Goal: Information Seeking & Learning: Find specific fact

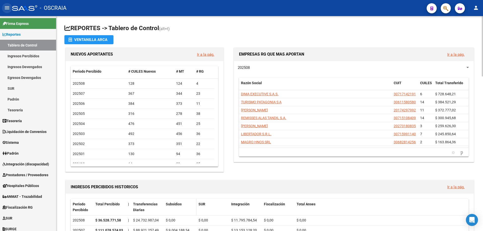
drag, startPoint x: 16, startPoint y: -1, endPoint x: 196, endPoint y: 214, distance: 279.9
click at [35, 27] on div "menu - OSCRAIA person Firma Express Reportes Tablero de Control Ingresos Percib…" at bounding box center [241, 115] width 483 height 231
click at [444, 9] on icon "button" at bounding box center [445, 9] width 5 height 6
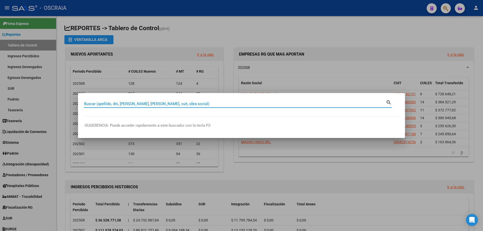
paste input ": 30-70997300-9"
click at [86, 103] on input ": 30-70997300-9" at bounding box center [235, 104] width 302 height 5
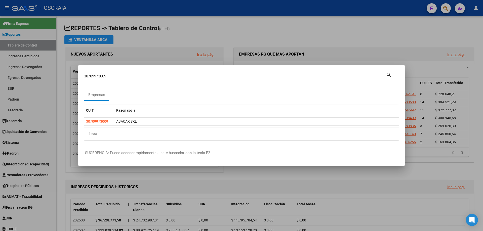
click at [235, 77] on input "30709973009" at bounding box center [235, 76] width 302 height 5
paste input "625235"
type input "30625235"
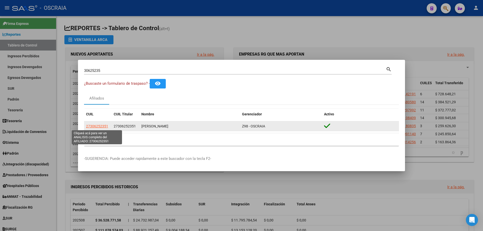
click at [97, 126] on span "27306252351" at bounding box center [97, 126] width 22 height 4
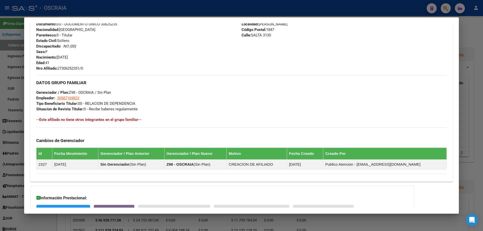
scroll to position [225, 0]
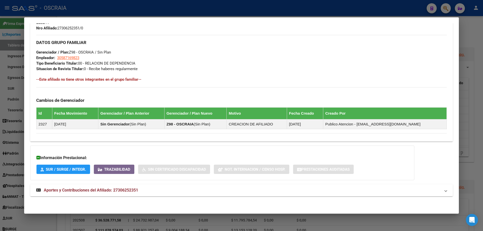
click at [149, 191] on mat-panel-title "Aportes y Contribuciones del Afiliado: 27306252351" at bounding box center [238, 190] width 404 height 6
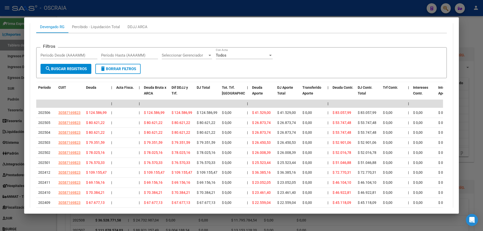
scroll to position [431, 0]
drag, startPoint x: 80, startPoint y: 19, endPoint x: 100, endPoint y: 75, distance: 59.2
click at [90, 53] on div "Filtros Período Desde (AAAAMM) Período Hasta (AAAAMM) Seleccionar Gerenciador S…" at bounding box center [241, 57] width 402 height 12
click at [203, 12] on div at bounding box center [241, 115] width 483 height 231
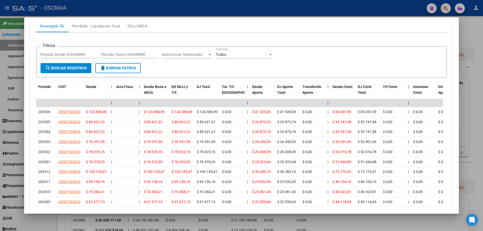
click at [203, 8] on div at bounding box center [241, 115] width 483 height 231
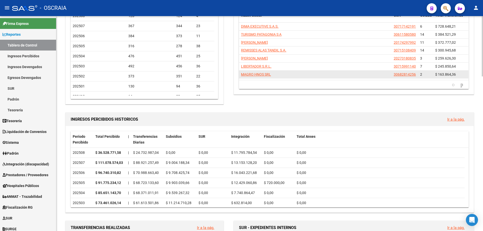
scroll to position [101, 0]
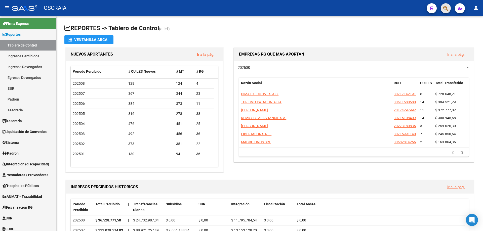
click at [442, 11] on button "button" at bounding box center [446, 8] width 10 height 10
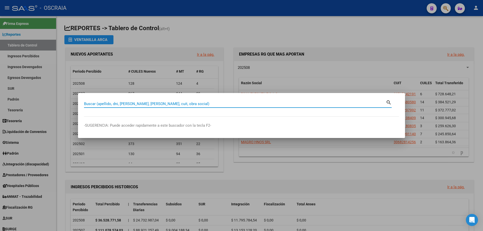
paste input "40743821"
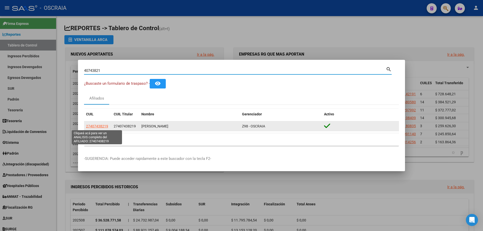
click at [89, 124] on span "27407438219" at bounding box center [97, 126] width 22 height 4
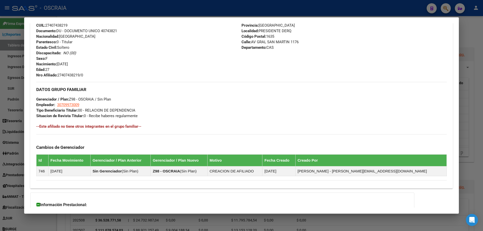
scroll to position [225, 0]
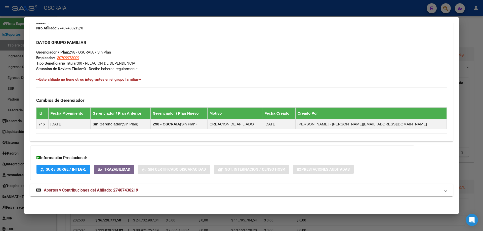
click at [160, 192] on mat-panel-title "Aportes y Contribuciones del Afiliado: 27407438219" at bounding box center [238, 190] width 404 height 6
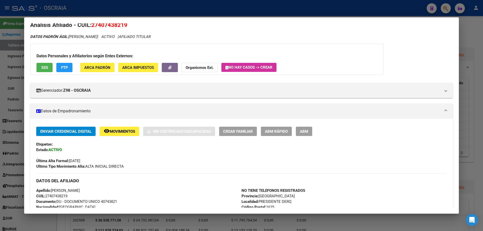
scroll to position [0, 0]
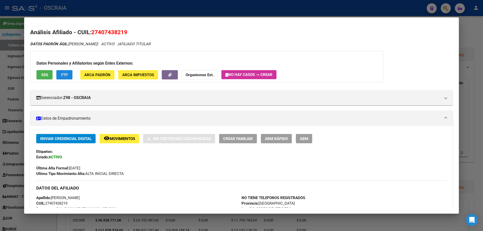
click at [66, 76] on span "FTP" at bounding box center [64, 75] width 7 height 5
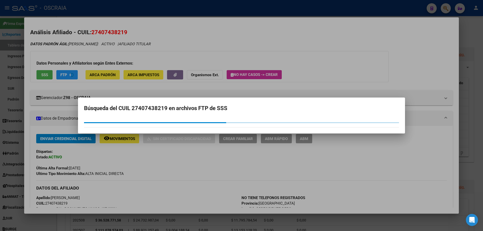
drag, startPoint x: 48, startPoint y: 8, endPoint x: 56, endPoint y: 37, distance: 30.4
click at [55, 32] on div at bounding box center [241, 115] width 483 height 231
click at [56, 35] on h2 "Análisis Afiliado - CUIL: 27407438219" at bounding box center [241, 32] width 423 height 9
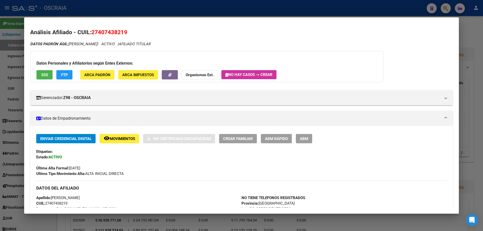
click at [63, 75] on span "FTP" at bounding box center [64, 75] width 7 height 5
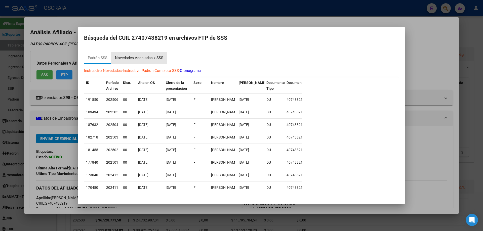
click at [125, 56] on div "Novedades Aceptadas x SSS" at bounding box center [139, 58] width 48 height 6
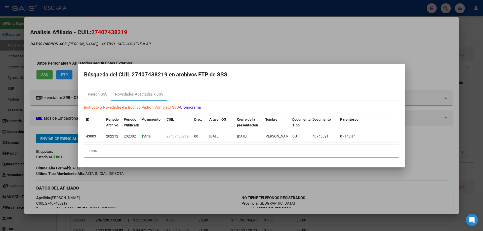
click at [221, 195] on div at bounding box center [241, 115] width 483 height 231
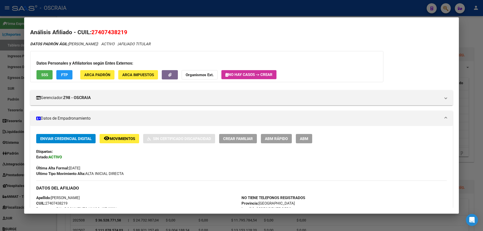
click at [191, 15] on div at bounding box center [241, 115] width 483 height 231
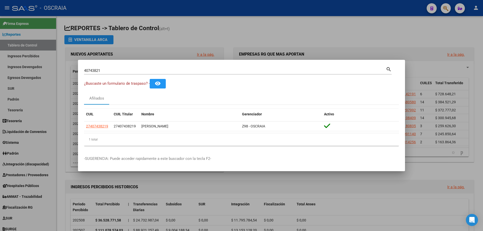
click at [153, 67] on div "40743821 Buscar (apellido, dni, [PERSON_NAME], [PERSON_NAME], cuit, obra social)" at bounding box center [235, 71] width 302 height 8
click at [153, 72] on input "40743821" at bounding box center [235, 70] width 302 height 5
paste input "27923956285"
type input "27923956285"
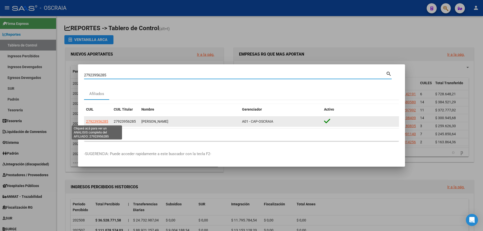
click at [96, 123] on span "27923956285" at bounding box center [97, 121] width 22 height 4
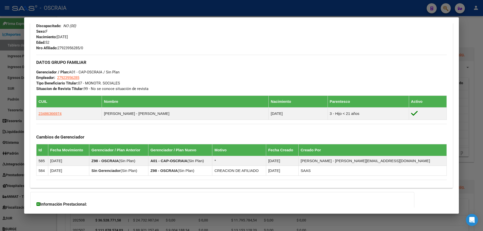
scroll to position [252, 0]
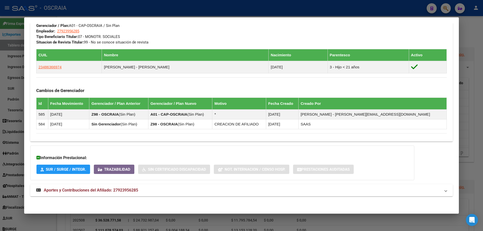
click at [151, 194] on mat-expansion-panel-header "Aportes y Contribuciones del Afiliado: 27923956285" at bounding box center [241, 190] width 423 height 12
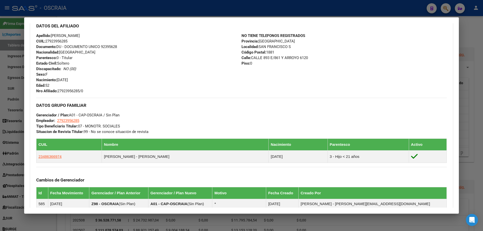
scroll to position [151, 0]
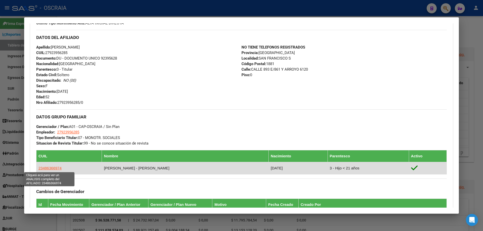
click at [51, 168] on span "23486366974" at bounding box center [49, 168] width 23 height 4
type textarea "23486366974"
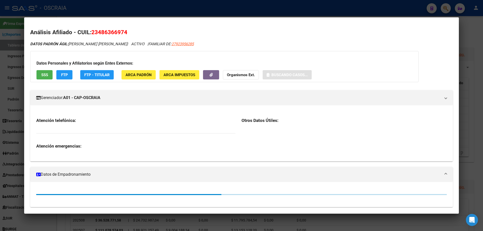
click at [124, 25] on mat-dialog-content "Análisis Afiliado - CUIL: 23486366974 DATOS PADRÓN ÁGIL: [PERSON_NAME] XIOMENA …" at bounding box center [241, 115] width 435 height 184
click at [122, 29] on span "23486366974" at bounding box center [109, 32] width 36 height 7
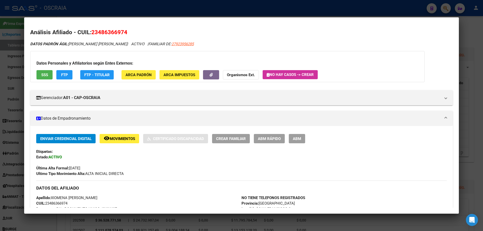
click at [122, 29] on span "23486366974" at bounding box center [109, 32] width 36 height 7
copy span "23486366974"
